Goal: Information Seeking & Learning: Learn about a topic

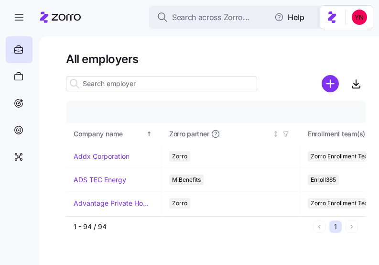
click at [126, 84] on input at bounding box center [161, 83] width 191 height 15
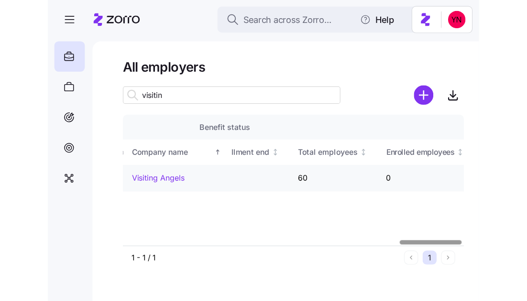
scroll to position [0, 1351]
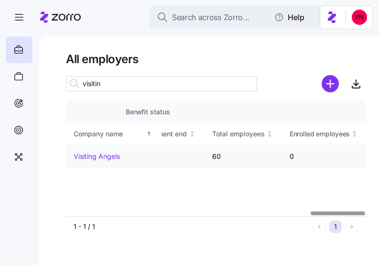
type input "visitin"
click at [144, 152] on div "Visiting Angels" at bounding box center [114, 157] width 80 height 10
click at [133, 160] on div "Visiting Angels" at bounding box center [114, 157] width 80 height 10
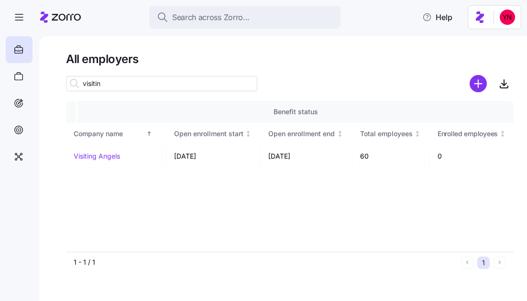
scroll to position [0, 1203]
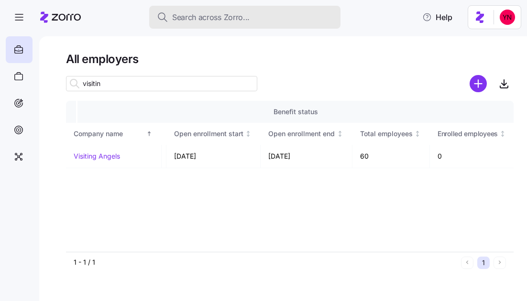
click at [191, 16] on span "Search across Zorro..." at bounding box center [210, 17] width 77 height 12
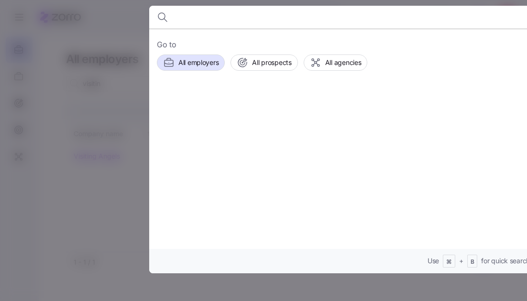
click at [95, 25] on div at bounding box center [263, 150] width 527 height 301
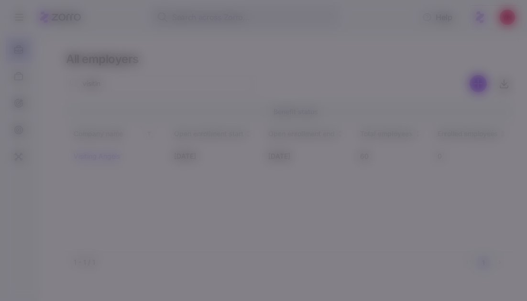
click at [53, 11] on icon at bounding box center [60, 16] width 41 height 11
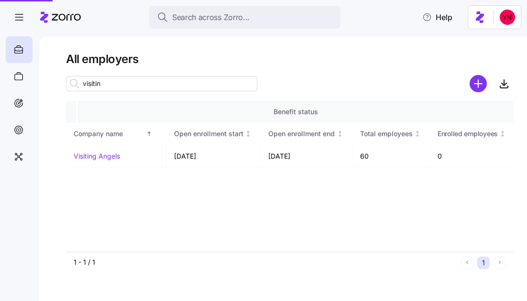
click at [58, 18] on icon at bounding box center [60, 16] width 41 height 11
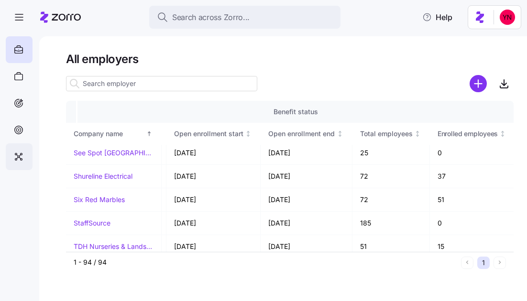
scroll to position [2095, 1203]
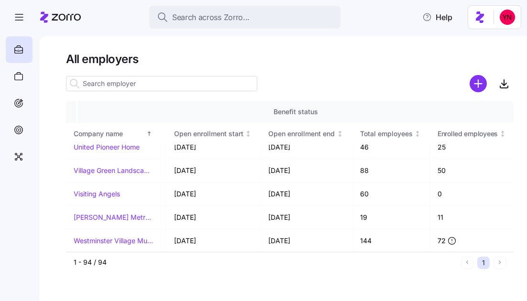
click at [124, 83] on input at bounding box center [161, 83] width 191 height 15
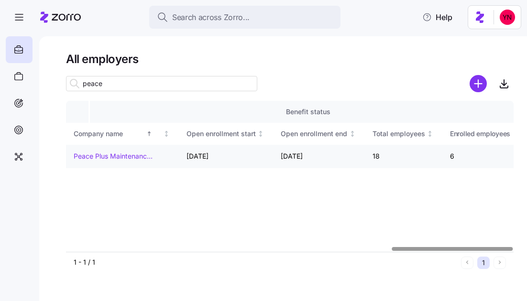
scroll to position [0, 1203]
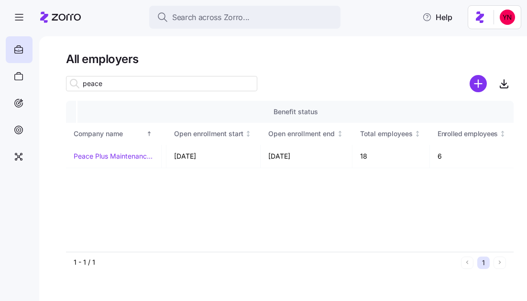
drag, startPoint x: 104, startPoint y: 82, endPoint x: 62, endPoint y: 83, distance: 42.1
click at [103, 82] on input "peace" at bounding box center [161, 83] width 191 height 15
drag, startPoint x: 62, startPoint y: 83, endPoint x: 54, endPoint y: 83, distance: 8.1
click at [54, 83] on div "All employers peace Company details Benefit status Company name Zorro partner E…" at bounding box center [283, 168] width 488 height 265
type input "visitin"
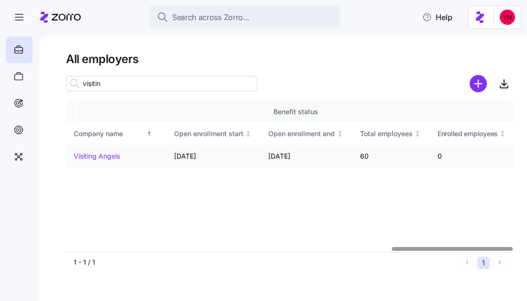
click at [114, 156] on link "Visiting Angels" at bounding box center [97, 157] width 46 height 10
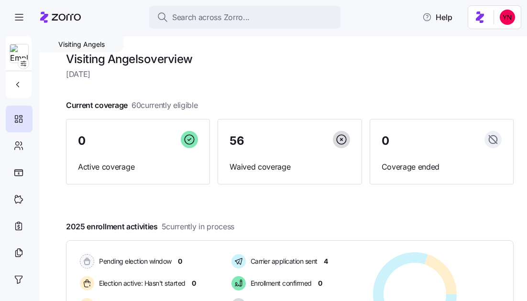
click at [229, 205] on div at bounding box center [290, 211] width 448 height 15
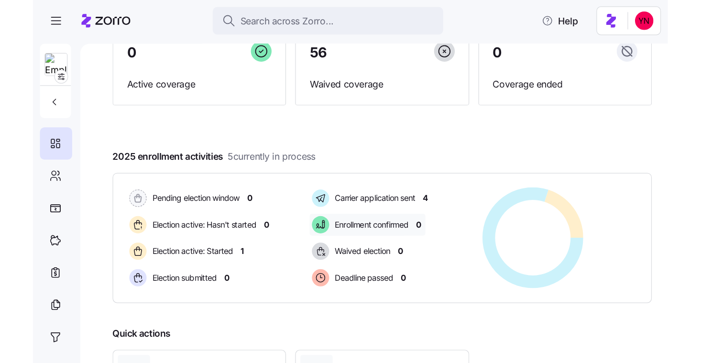
scroll to position [99, 0]
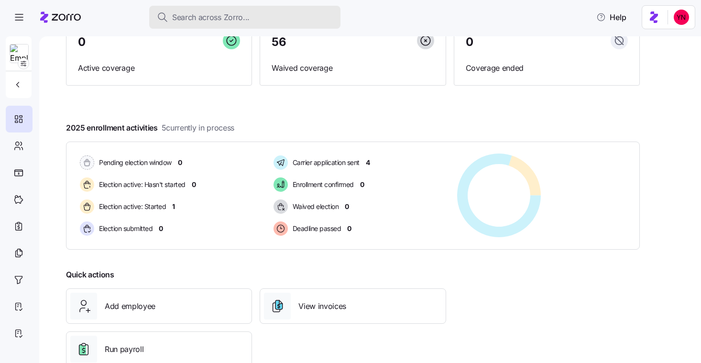
click at [184, 9] on button "Search across Zorro..." at bounding box center [244, 17] width 191 height 23
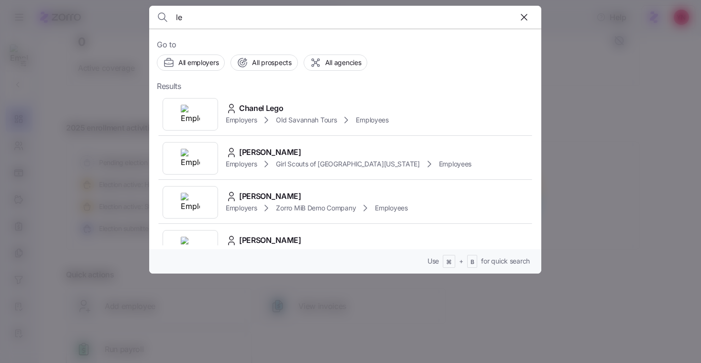
type input "l"
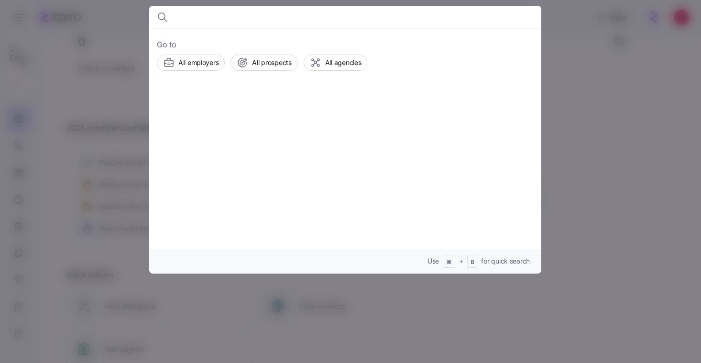
drag, startPoint x: 80, startPoint y: 24, endPoint x: 66, endPoint y: 19, distance: 15.1
click at [78, 22] on div at bounding box center [350, 181] width 701 height 363
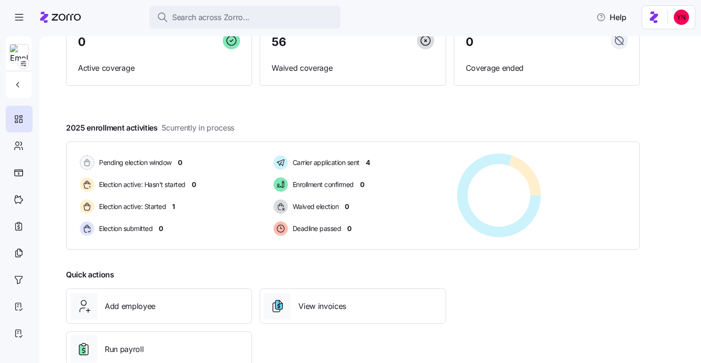
click at [66, 21] on icon at bounding box center [60, 16] width 41 height 11
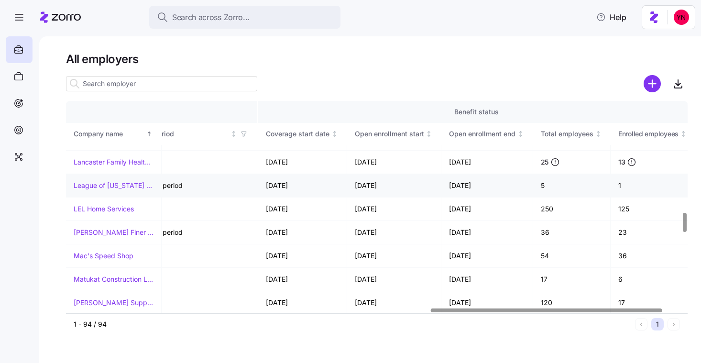
scroll to position [1213, 1029]
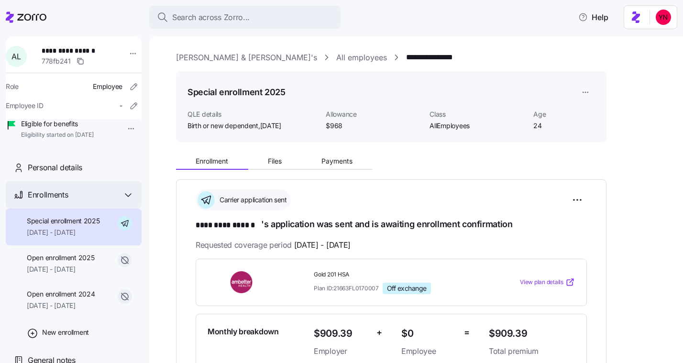
scroll to position [2, 0]
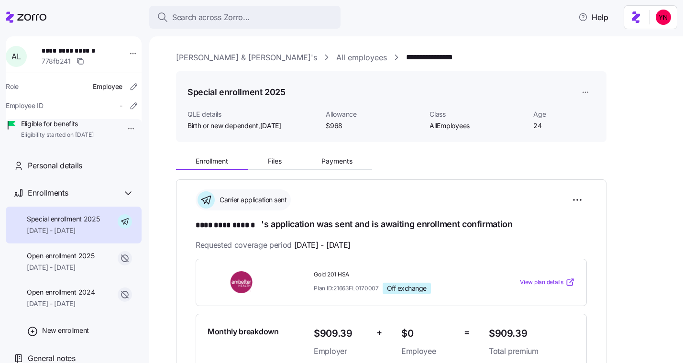
drag, startPoint x: 281, startPoint y: 59, endPoint x: 321, endPoint y: 78, distance: 43.9
click at [336, 59] on link "All employees" at bounding box center [361, 58] width 51 height 12
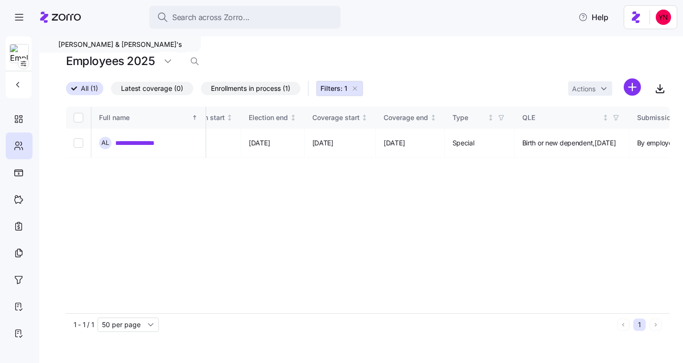
scroll to position [0, 644]
click at [424, 55] on div "Employees 2025" at bounding box center [367, 61] width 603 height 19
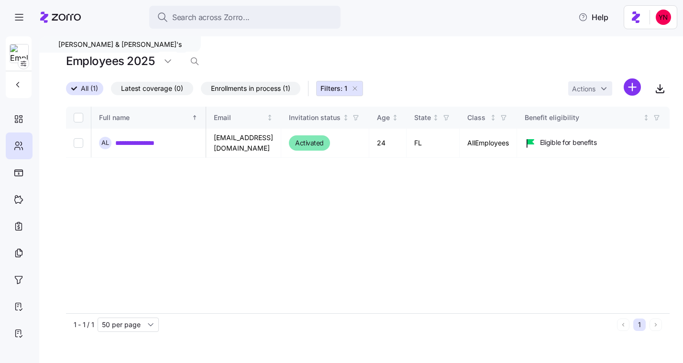
scroll to position [0, 644]
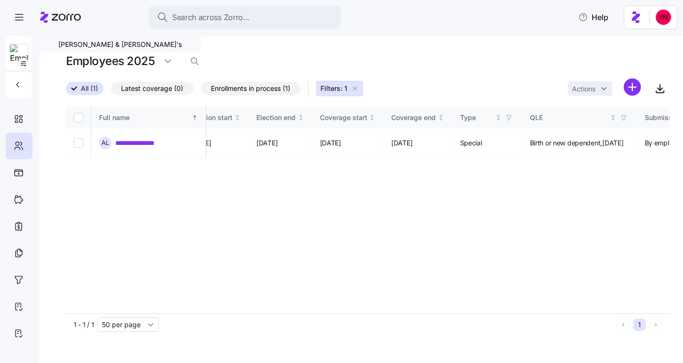
click at [52, 13] on icon at bounding box center [60, 16] width 41 height 11
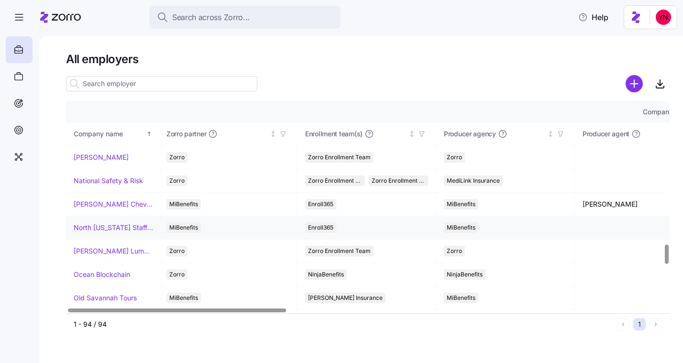
scroll to position [1532, 3]
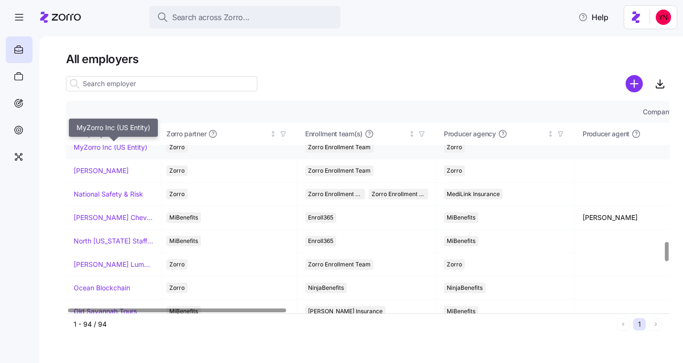
click at [114, 149] on link "MyZorro Inc (US Entity)" at bounding box center [111, 148] width 74 height 10
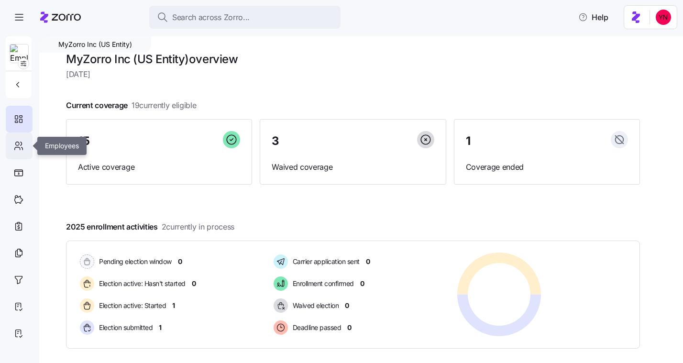
click at [11, 148] on div at bounding box center [19, 145] width 27 height 27
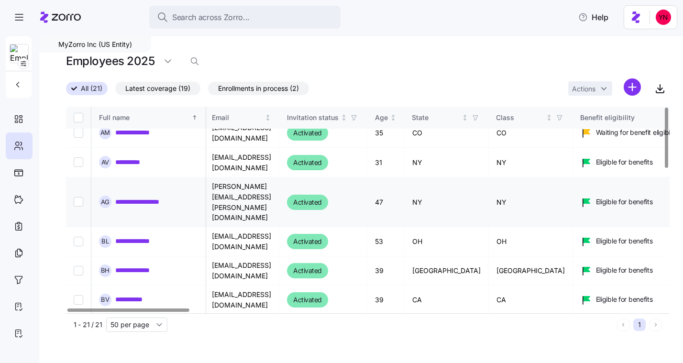
scroll to position [0, 2]
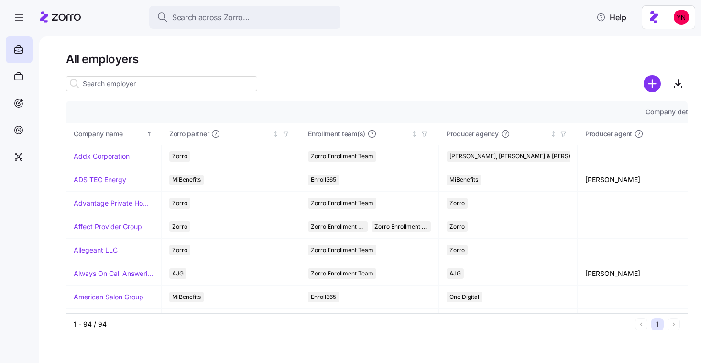
scroll to position [1213, 1029]
